Goal: Find specific page/section: Find specific page/section

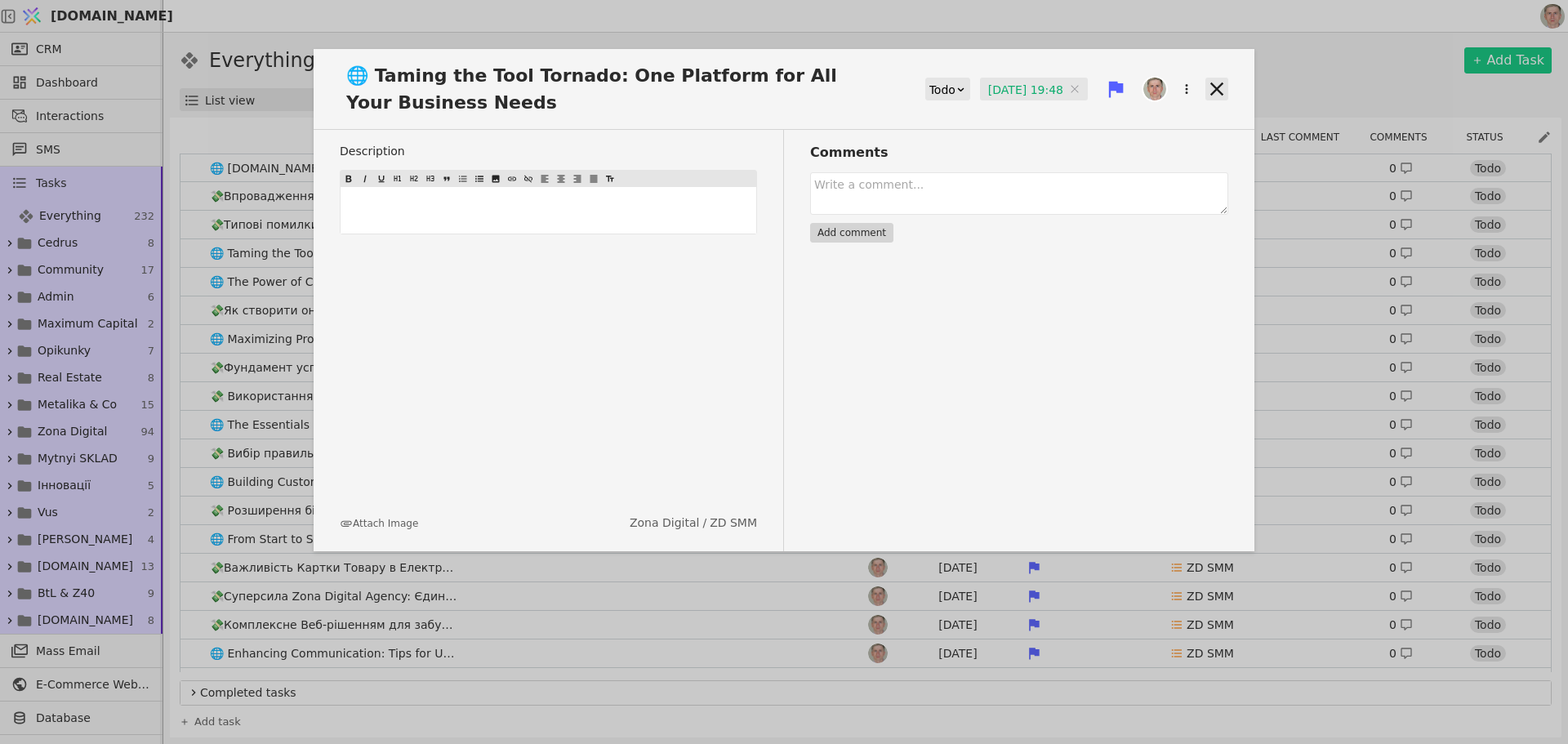
click at [1209, 91] on icon at bounding box center [1216, 89] width 23 height 23
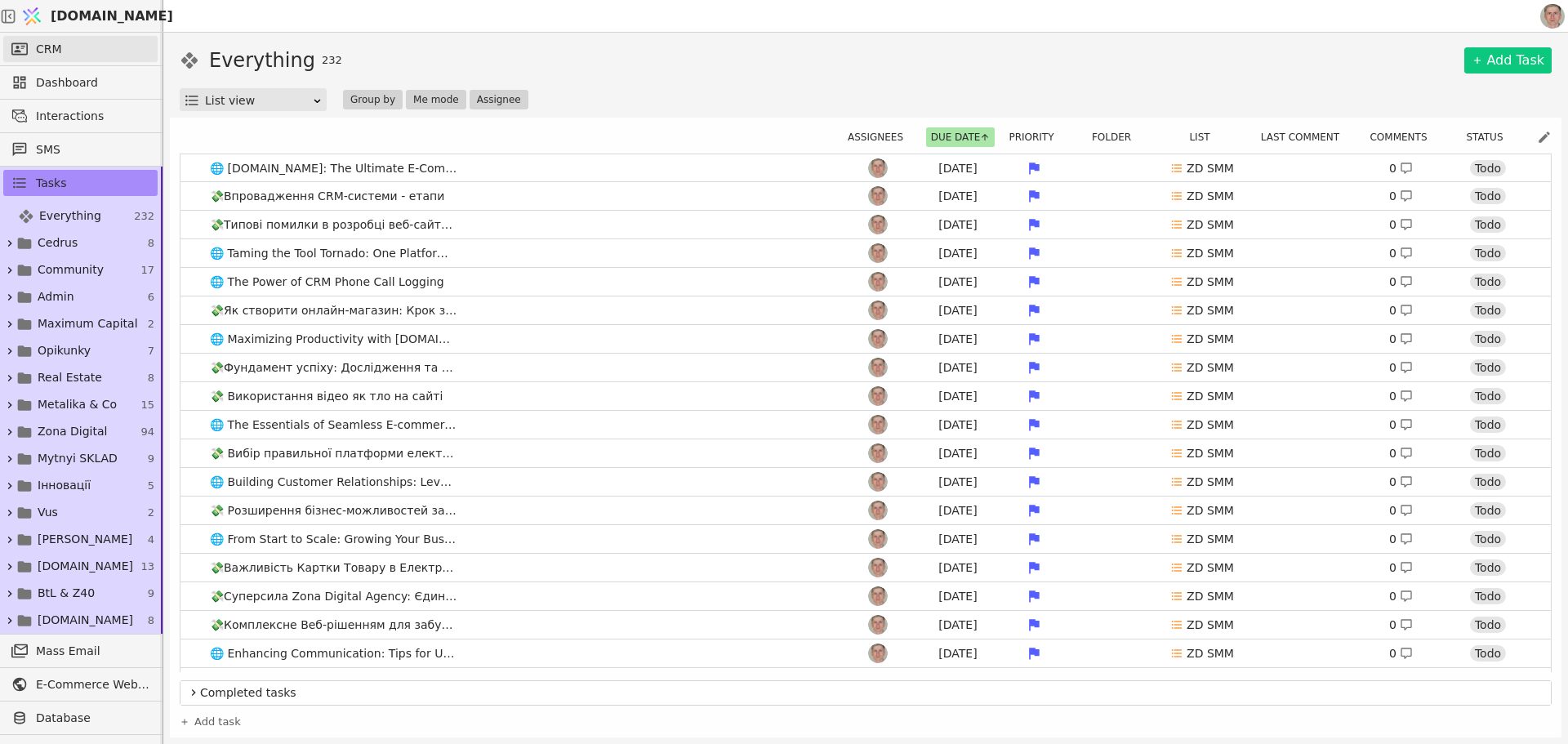
click at [90, 47] on link "CRM" at bounding box center [80, 49] width 154 height 26
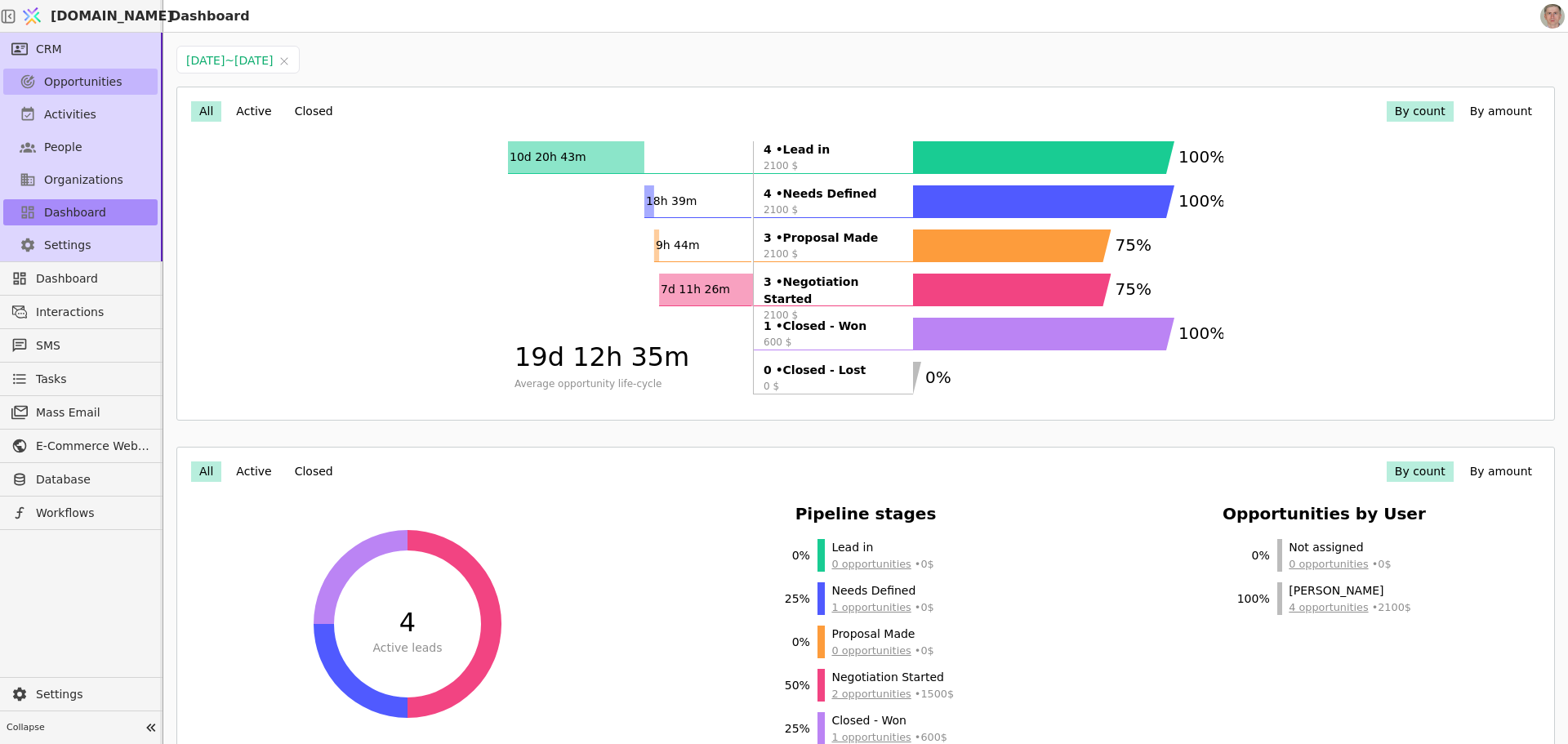
click at [105, 71] on link "Opportunities" at bounding box center [80, 82] width 154 height 26
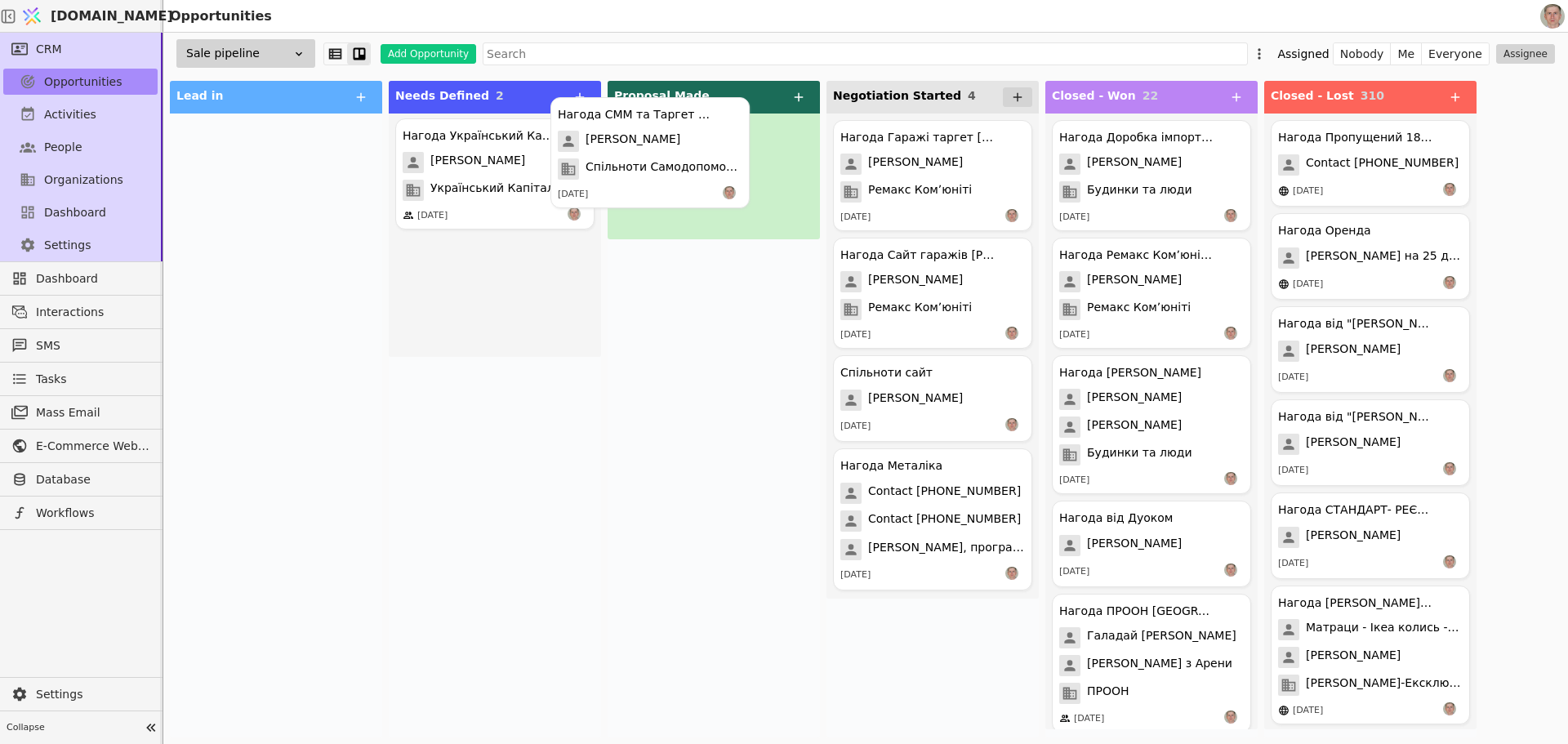
drag, startPoint x: 624, startPoint y: 171, endPoint x: 664, endPoint y: 160, distance: 41.5
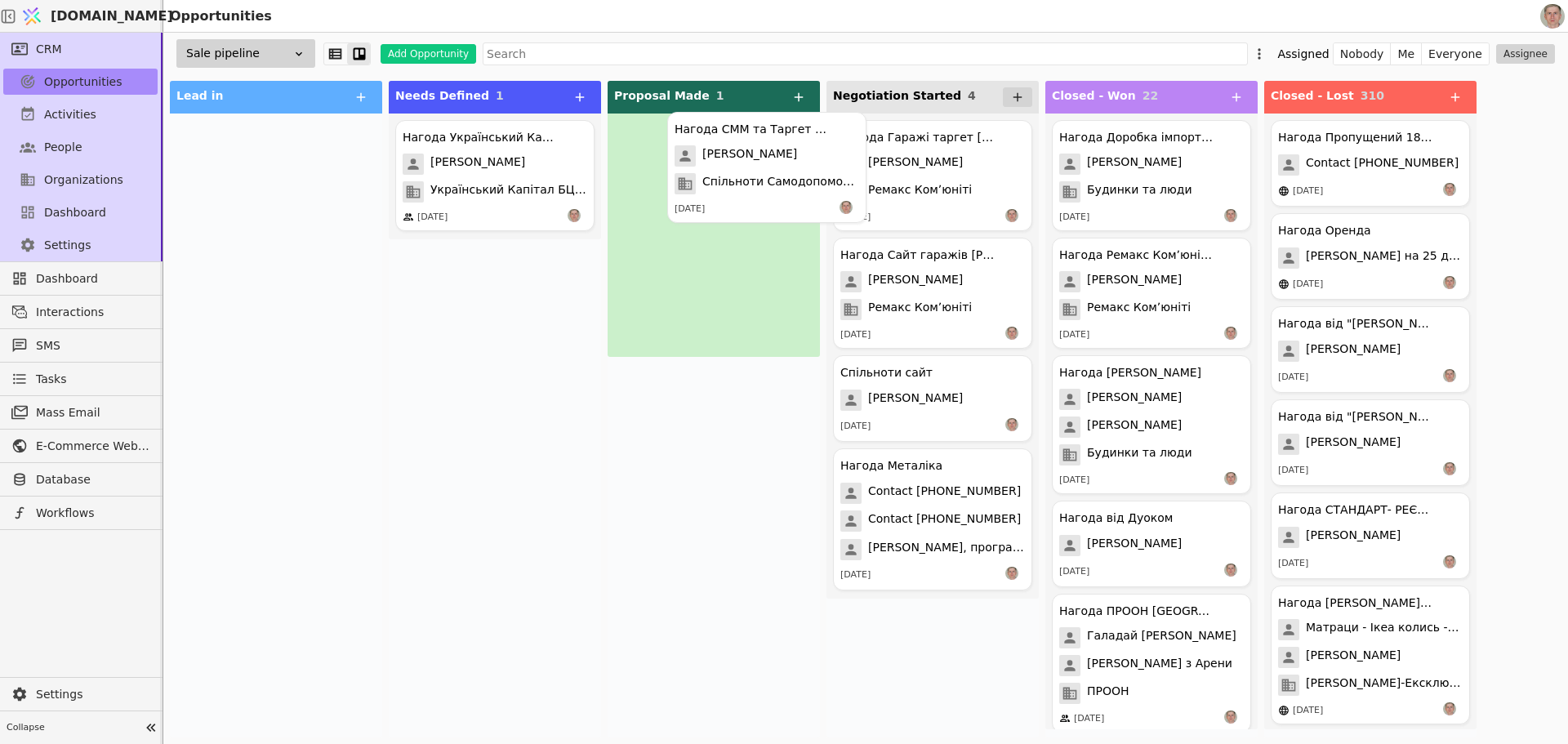
drag, startPoint x: 740, startPoint y: 183, endPoint x: 885, endPoint y: 171, distance: 145.5
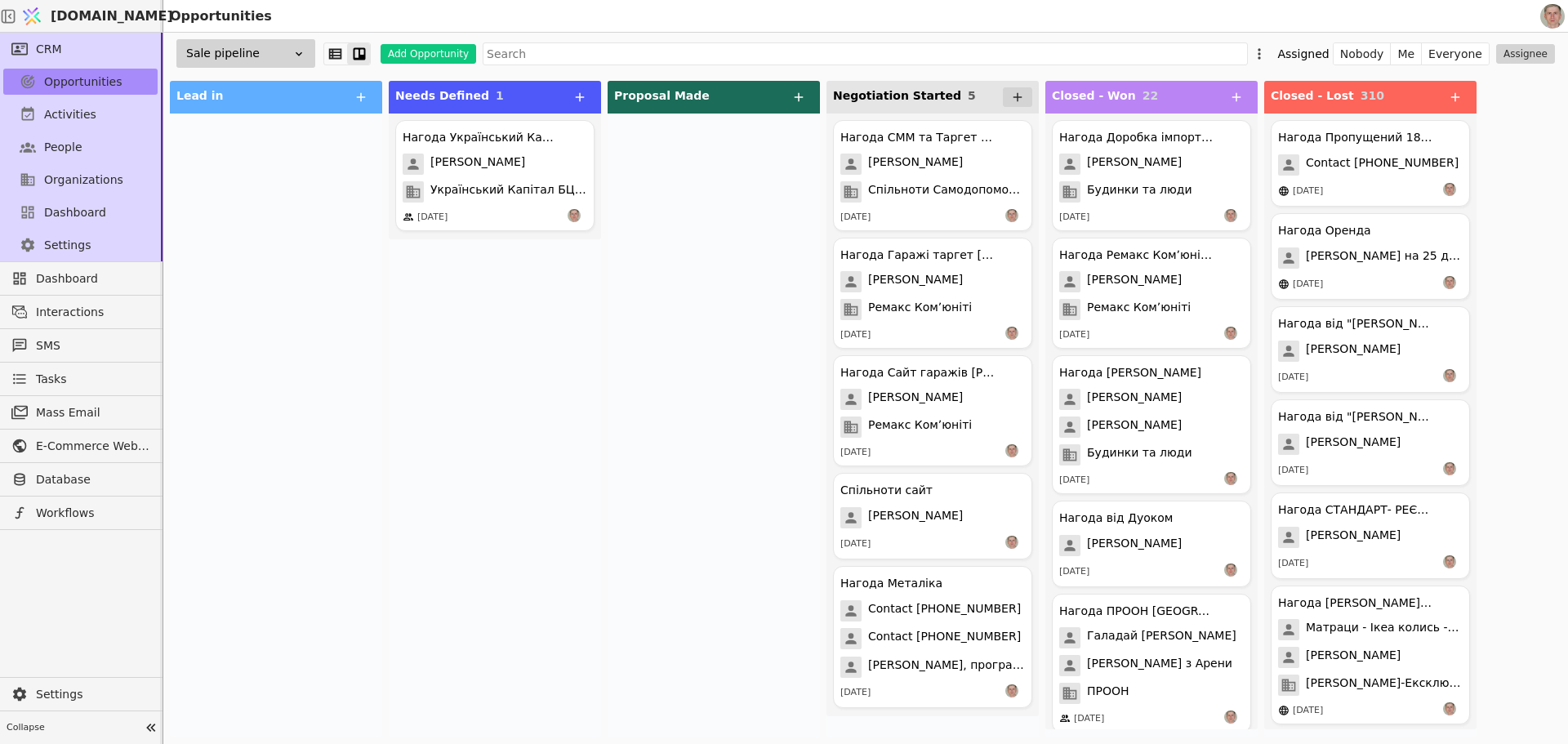
click at [661, 333] on div at bounding box center [714, 425] width 212 height 624
